Goal: Task Accomplishment & Management: Complete application form

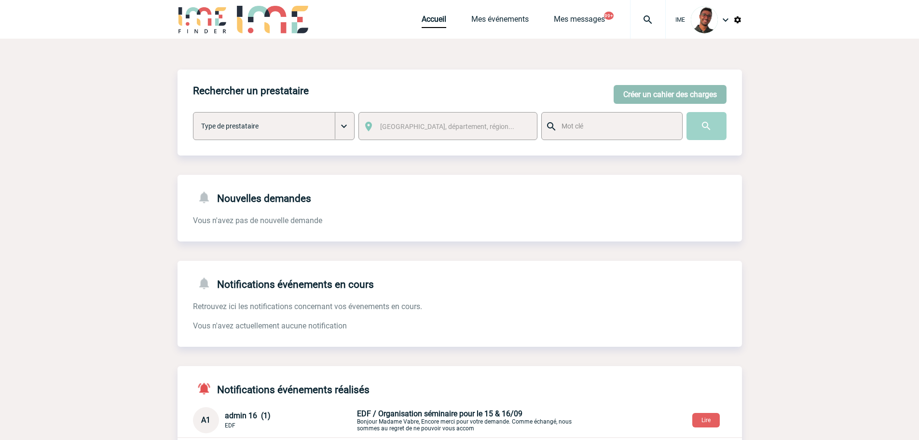
click at [715, 100] on button "Créer un cahier des charges" at bounding box center [670, 94] width 113 height 19
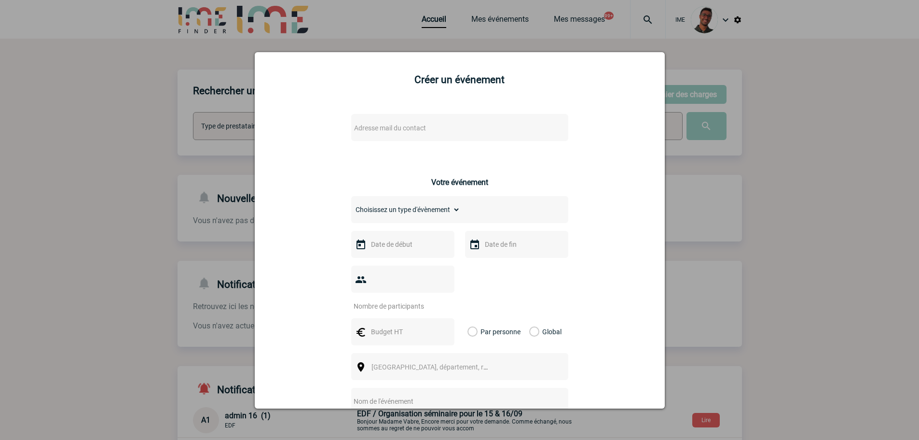
click at [411, 127] on span "Adresse mail du contact" at bounding box center [390, 128] width 72 height 8
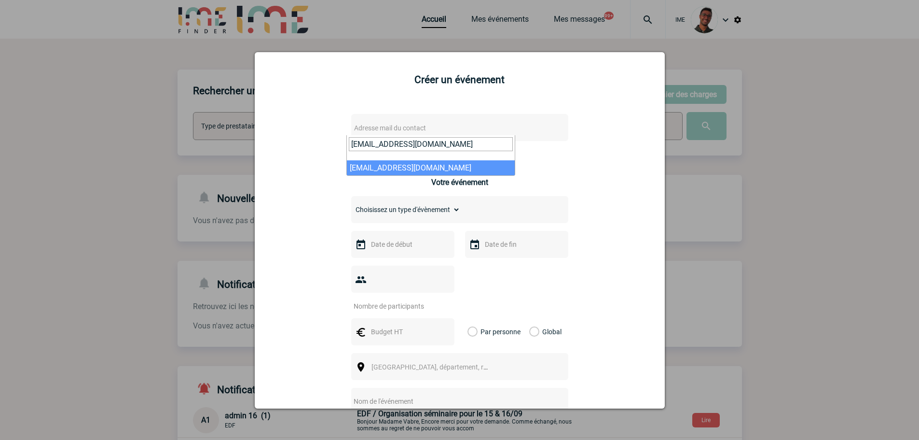
type input "[EMAIL_ADDRESS][DOMAIN_NAME]"
select select "125410"
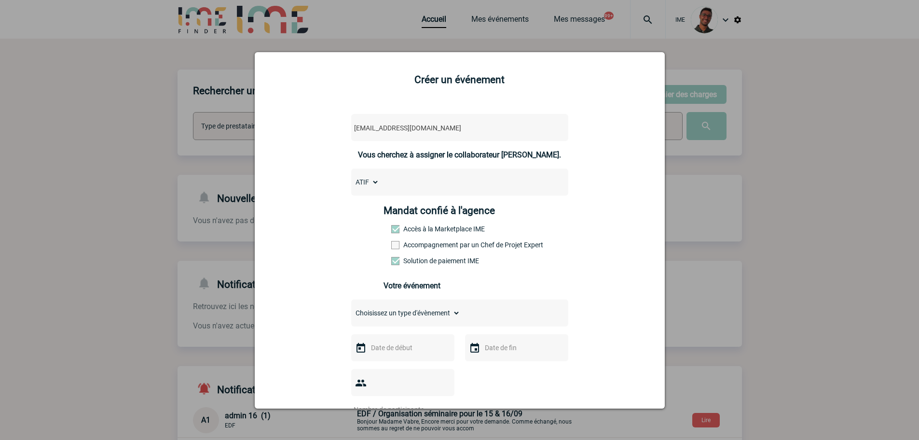
click at [391, 244] on span at bounding box center [395, 245] width 8 height 8
click at [0, 0] on input "Accompagnement par un Chef de Projet Expert" at bounding box center [0, 0] width 0 height 0
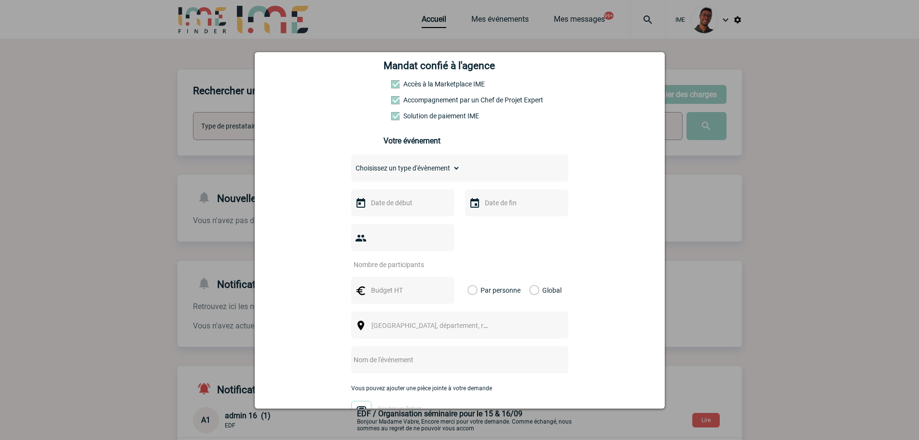
click at [401, 175] on select "Choisissez un type d'évènement Séminaire avec nuitée Séminaire sans nuitée Repa…" at bounding box center [405, 168] width 109 height 14
select select "1"
click at [351, 164] on select "Choisissez un type d'évènement Séminaire avec nuitée Séminaire sans nuitée Repa…" at bounding box center [405, 168] width 109 height 14
click at [396, 216] on div at bounding box center [402, 202] width 103 height 27
click at [399, 209] on input "text" at bounding box center [402, 202] width 67 height 13
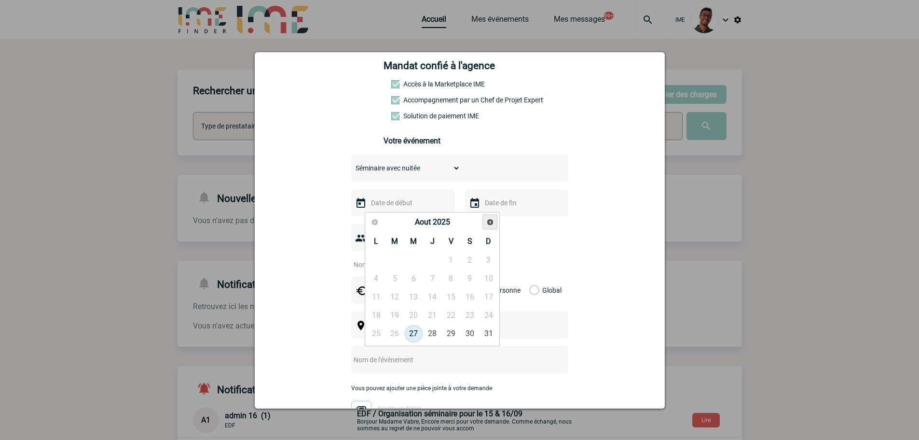
click at [485, 219] on link "Suivant" at bounding box center [489, 221] width 15 height 15
click at [514, 198] on div at bounding box center [516, 202] width 103 height 27
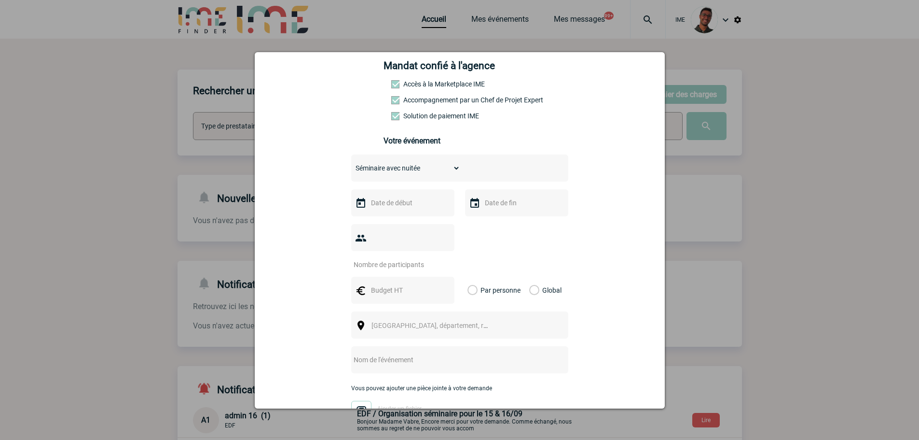
click at [441, 209] on div at bounding box center [402, 202] width 103 height 27
click at [419, 209] on input "text" at bounding box center [402, 202] width 67 height 13
click at [489, 220] on span "Suivant" at bounding box center [490, 222] width 8 height 8
click at [490, 222] on span "Suivant" at bounding box center [490, 222] width 8 height 8
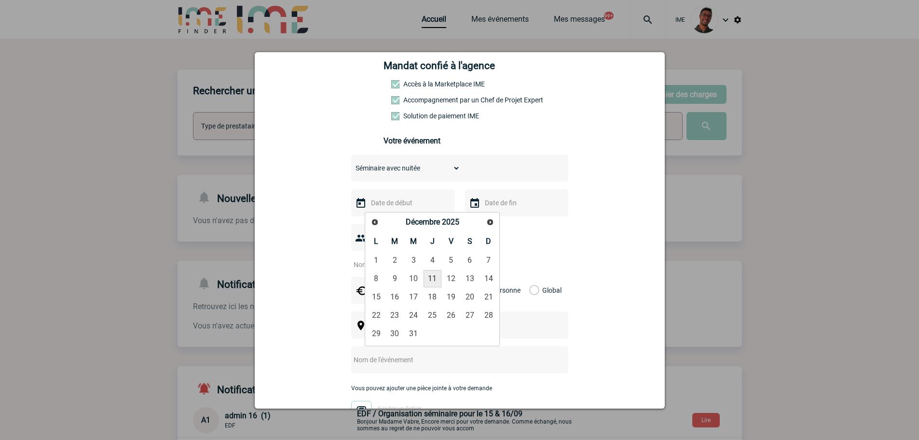
click at [433, 279] on link "11" at bounding box center [433, 278] width 18 height 17
type input "11-12-2025"
click at [491, 207] on input "text" at bounding box center [515, 202] width 67 height 13
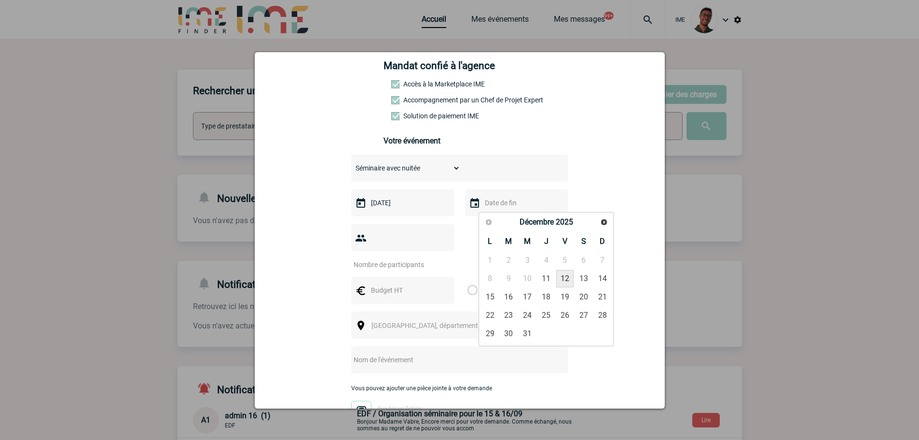
drag, startPoint x: 560, startPoint y: 275, endPoint x: 517, endPoint y: 257, distance: 46.1
click at [560, 275] on link "12" at bounding box center [565, 278] width 18 height 17
type input "12-12-2025"
click at [412, 258] on input "number" at bounding box center [396, 264] width 91 height 13
type input "70"
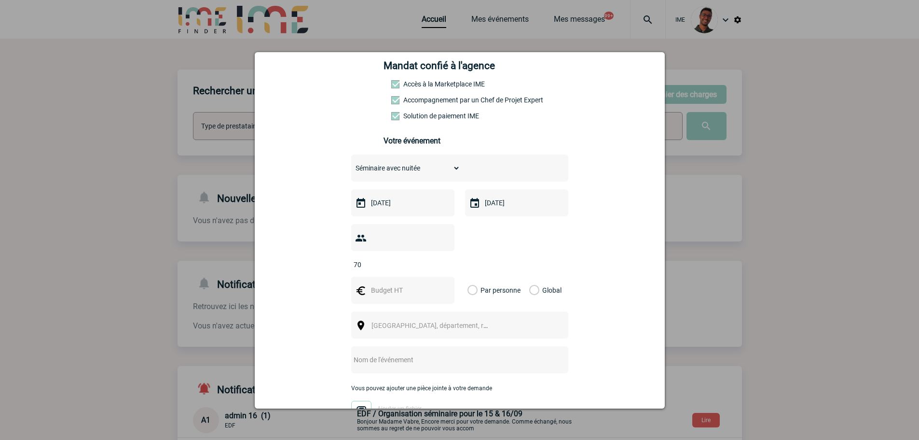
click at [402, 284] on input "text" at bounding box center [402, 290] width 67 height 13
type input "22400"
click at [536, 276] on label "Global" at bounding box center [532, 289] width 6 height 27
click at [0, 0] on input "Global" at bounding box center [0, 0] width 0 height 0
click at [469, 318] on span "Ville, département, région..." at bounding box center [434, 325] width 133 height 14
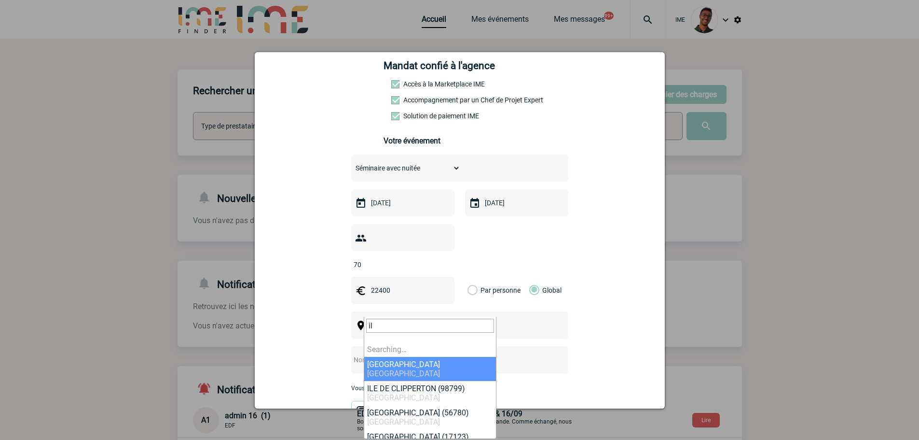
type input "i"
type input "t"
type input "tours"
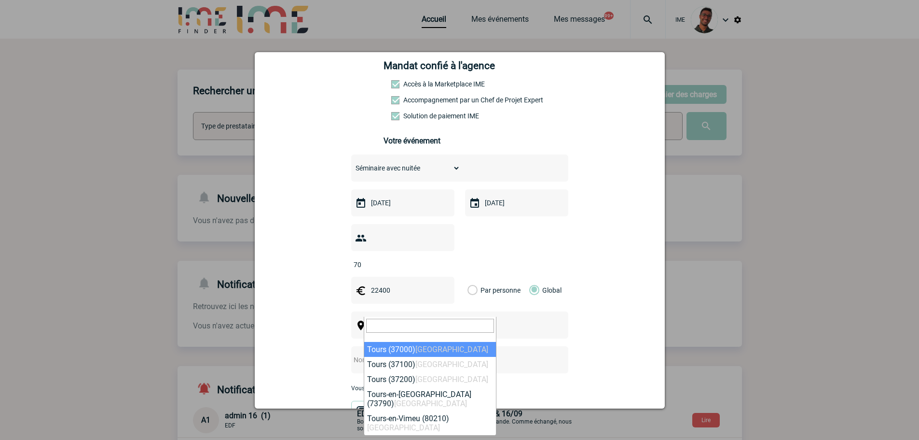
select select "3797"
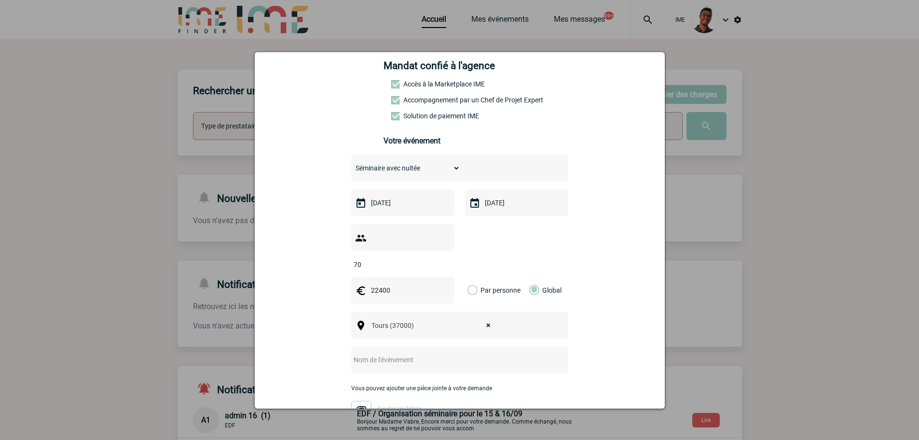
click at [436, 353] on input "text" at bounding box center [447, 359] width 192 height 13
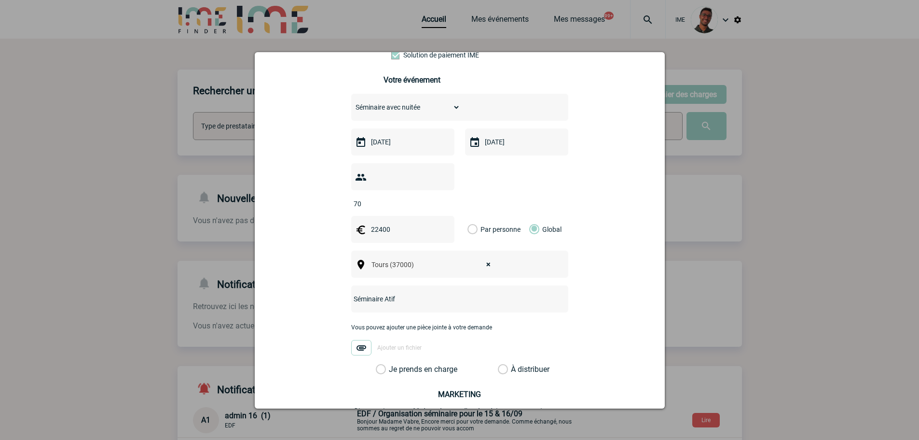
scroll to position [289, 0]
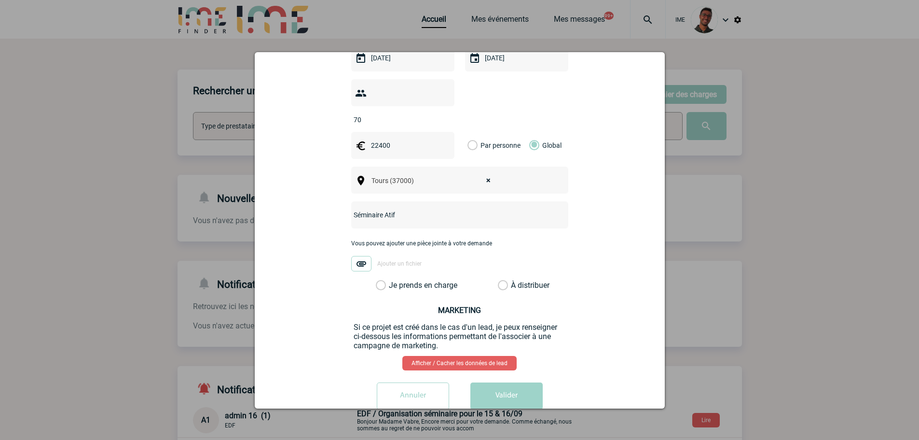
type input "Séminaire Atif"
click at [508, 280] on label "À distribuer" at bounding box center [503, 285] width 10 height 10
click at [0, 0] on input "À distribuer" at bounding box center [0, 0] width 0 height 0
click at [480, 389] on button "Valider" at bounding box center [506, 395] width 72 height 27
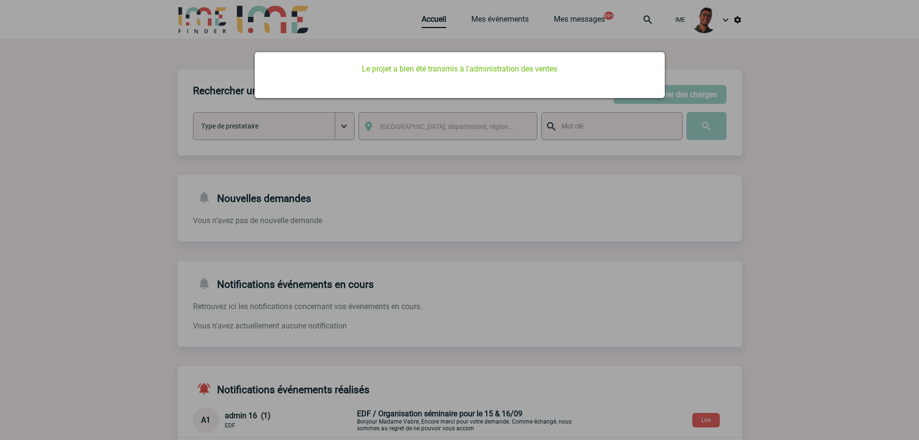
click at [129, 172] on div at bounding box center [459, 220] width 919 height 440
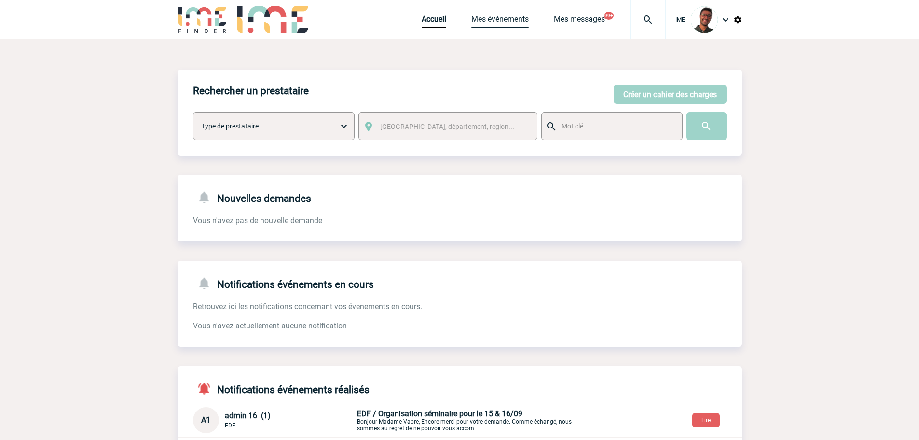
click at [482, 17] on link "Mes événements" at bounding box center [499, 21] width 57 height 14
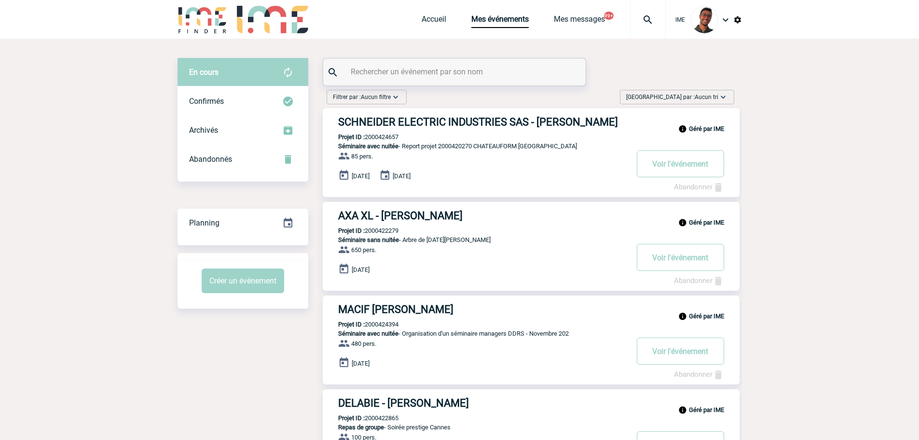
click at [439, 74] on input "text" at bounding box center [455, 72] width 215 height 14
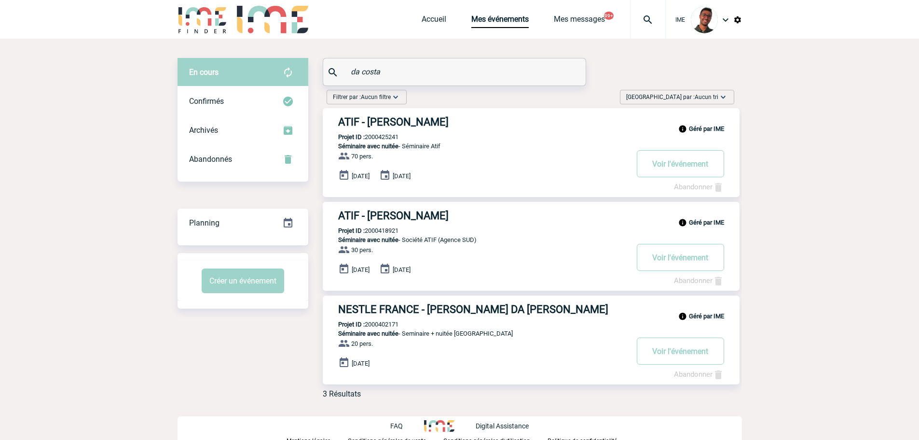
type input "da costa"
click at [380, 134] on p "Projet ID : 2000425241" at bounding box center [361, 136] width 76 height 7
copy p "2000425241"
click at [524, 101] on div "Filtrer par : Aucun filtre Aucun filtre Prise de brief Recherche & Sélection Pr…" at bounding box center [530, 99] width 415 height 18
